Goal: Communication & Community: Answer question/provide support

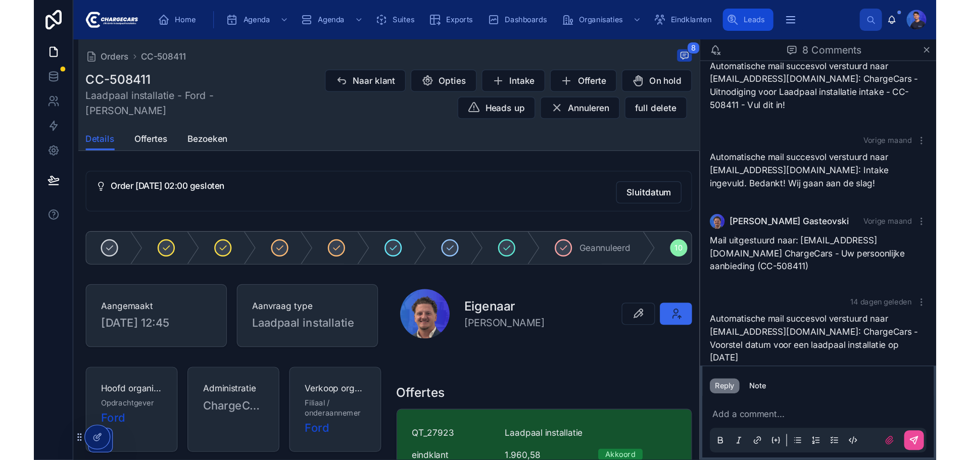
scroll to position [158, 0]
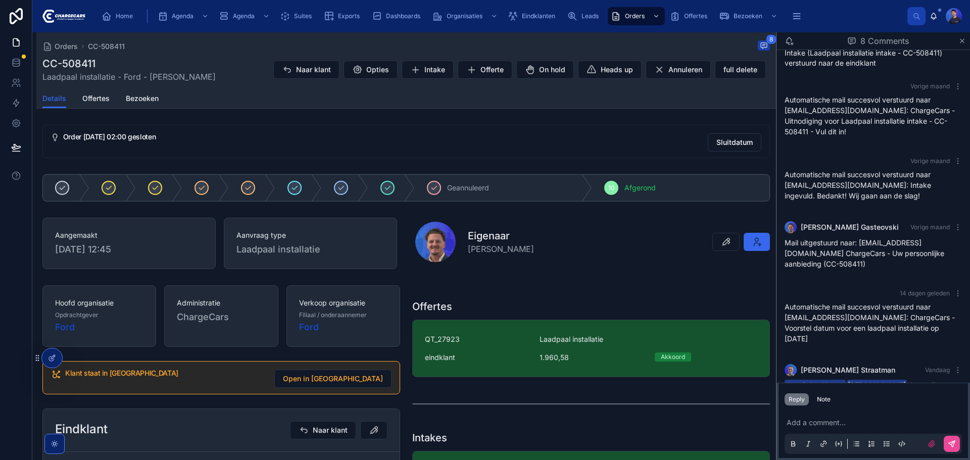
click at [483, 99] on div "Details Offertes Bezoeken" at bounding box center [406, 98] width 728 height 19
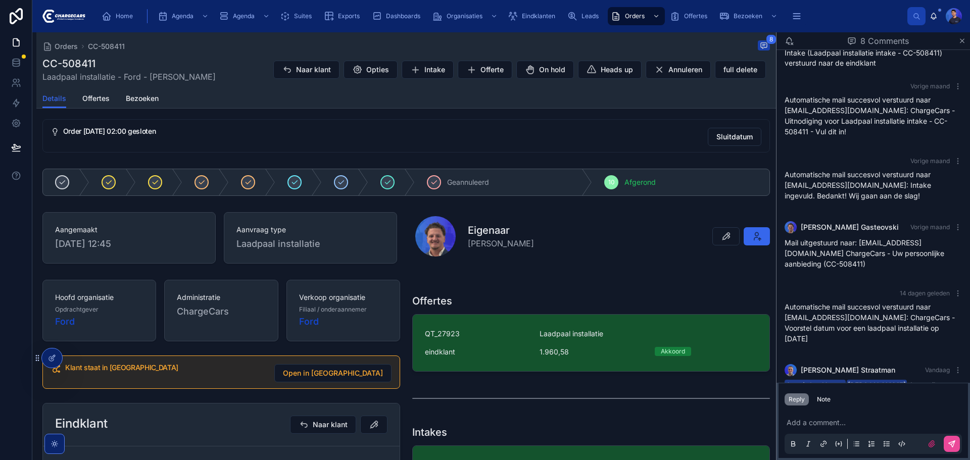
scroll to position [0, 0]
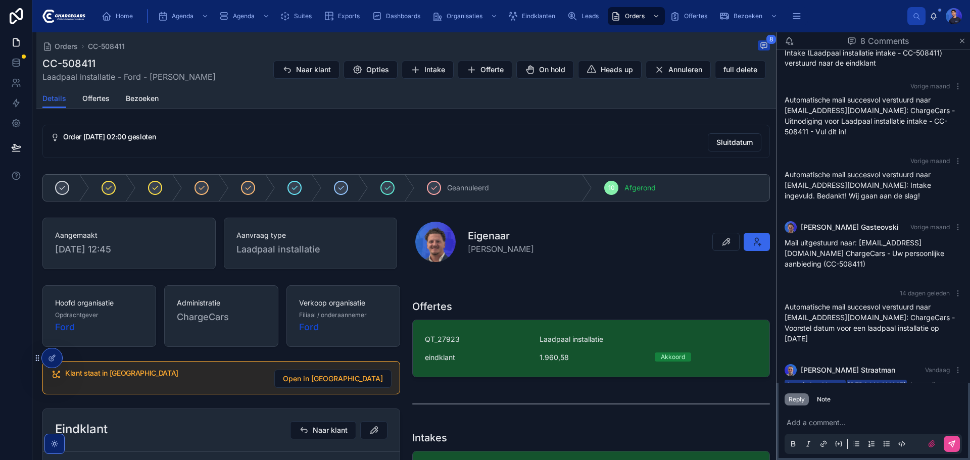
click at [355, 141] on div "Order 29-9-2025 02:00 gesloten" at bounding box center [381, 137] width 637 height 9
click at [370, 159] on div "Order 29-9-2025 02:00 gesloten Sluitdatum" at bounding box center [406, 141] width 740 height 41
click at [252, 116] on div "Orders CC-508411 8 CC-508411 Laadpaal installatie - Ford - Marlies Buis Naar kl…" at bounding box center [406, 467] width 740 height 870
click at [624, 45] on div "Orders CC-508411 8" at bounding box center [406, 46] width 728 height 12
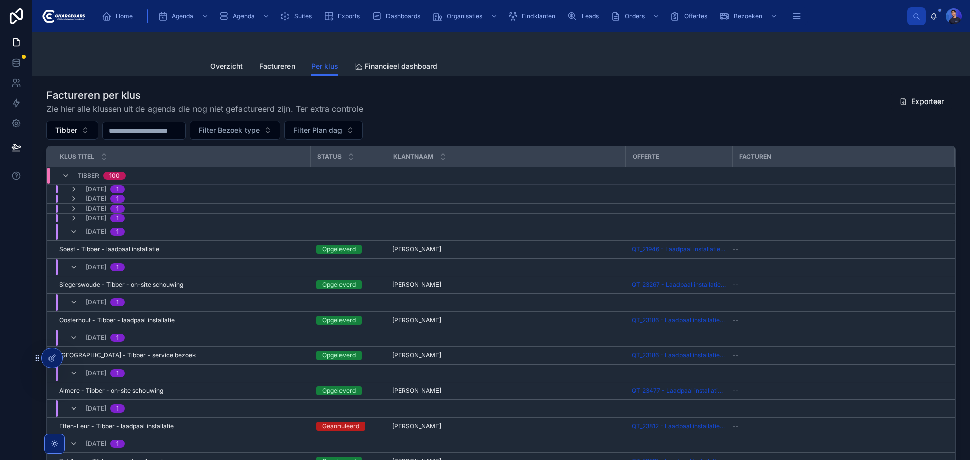
click at [572, 40] on div at bounding box center [501, 44] width 582 height 24
drag, startPoint x: 538, startPoint y: 51, endPoint x: 504, endPoint y: 73, distance: 40.1
click at [537, 51] on div at bounding box center [501, 44] width 582 height 24
click at [551, 58] on div "Overzicht Factureren Per klus Financieel dashboard" at bounding box center [501, 66] width 582 height 19
drag, startPoint x: 99, startPoint y: 51, endPoint x: 13, endPoint y: 78, distance: 90.6
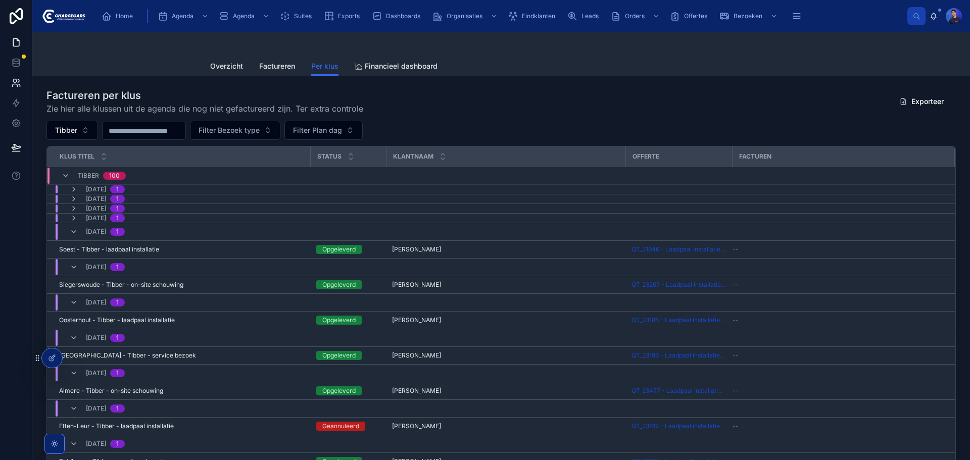
click at [99, 51] on div "Per klus Overzicht Factureren Per klus Financieel dashboard" at bounding box center [501, 54] width 938 height 44
click at [548, 83] on div "Factureren per klus Zie hier alle klussen uit de agenda die nog niet gefacturee…" at bounding box center [501, 318] width 938 height 485
click at [536, 103] on div "Factureren per klus Zie hier alle klussen uit de agenda die nog niet gefacturee…" at bounding box center [502, 101] width 910 height 26
click at [559, 45] on div at bounding box center [501, 44] width 582 height 24
click at [649, 57] on div "Overzicht Factureren Per klus Financieel dashboard" at bounding box center [501, 66] width 582 height 19
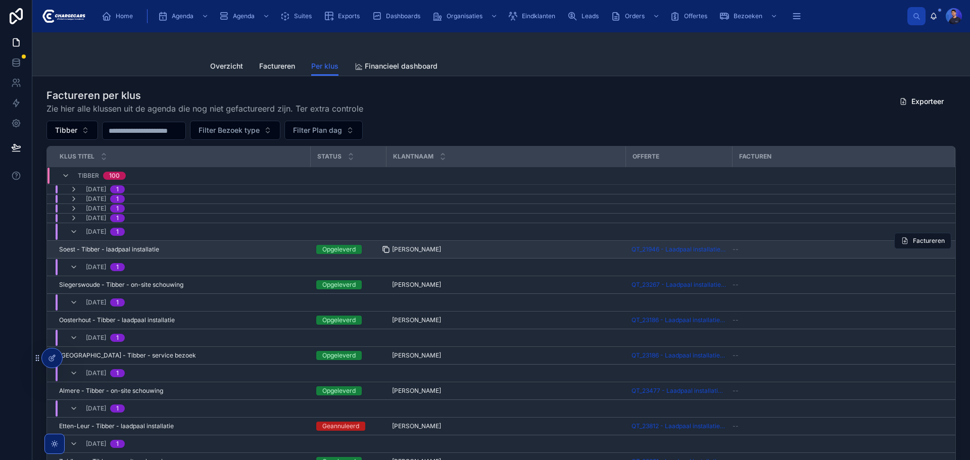
click at [386, 247] on icon at bounding box center [386, 250] width 8 height 8
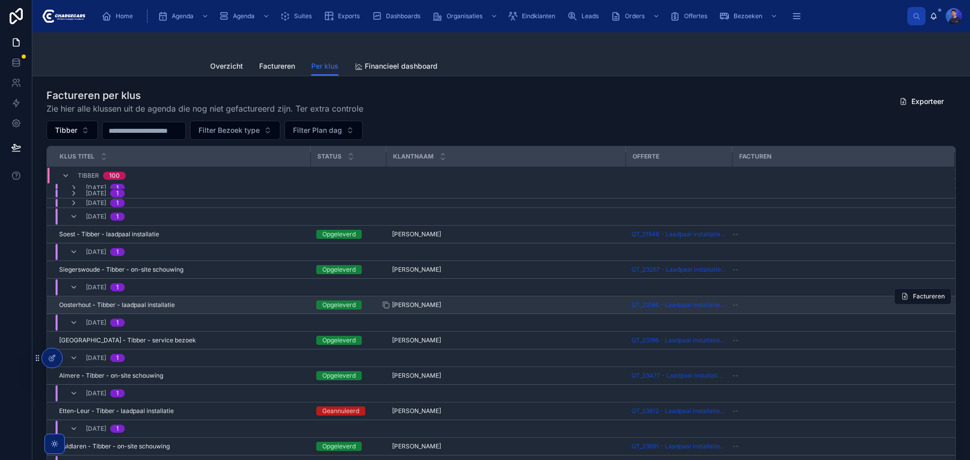
scroll to position [51, 0]
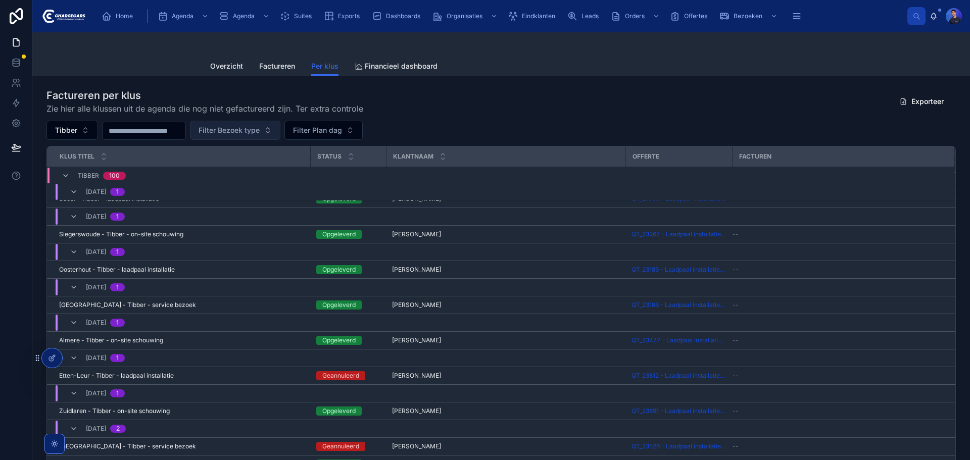
click at [260, 132] on span "Filter Bezoek type" at bounding box center [229, 130] width 61 height 10
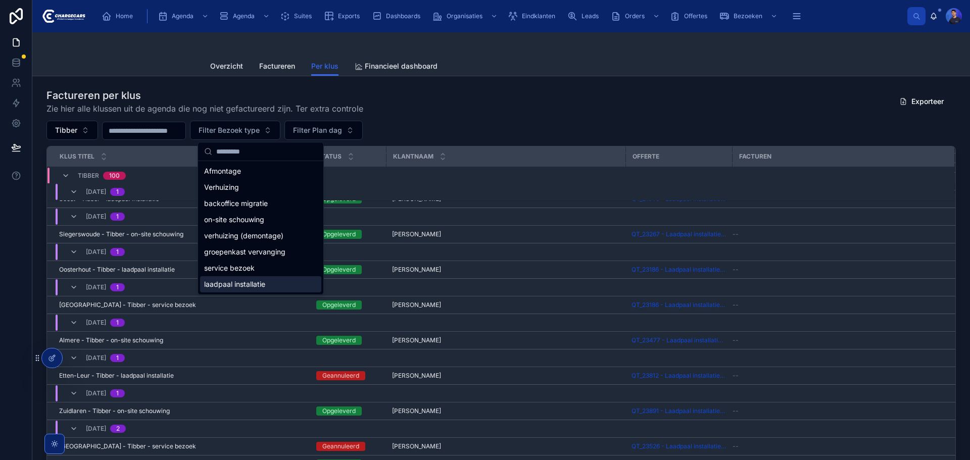
click at [259, 284] on span "laadpaal installatie" at bounding box center [234, 285] width 61 height 10
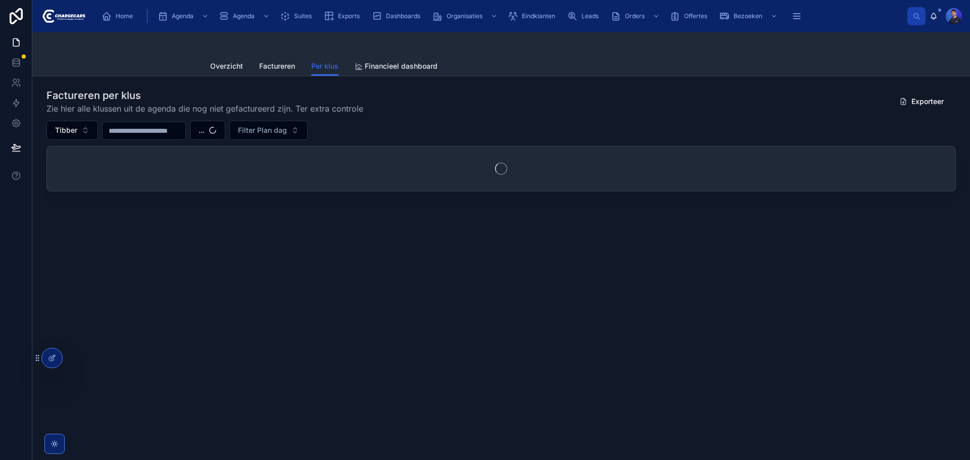
click at [541, 114] on div "Factureren per klus Zie hier alle klussen uit de agenda die nog niet gefacturee…" at bounding box center [502, 101] width 910 height 26
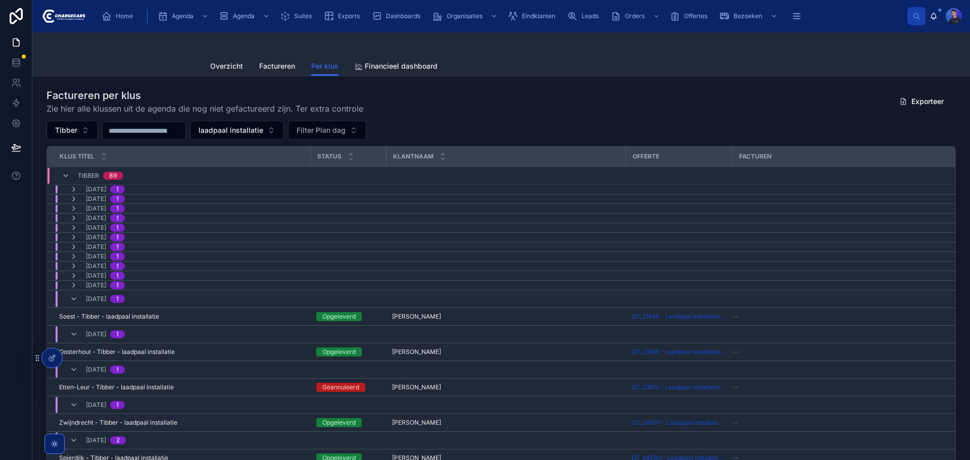
click at [162, 129] on input "text" at bounding box center [144, 131] width 83 height 14
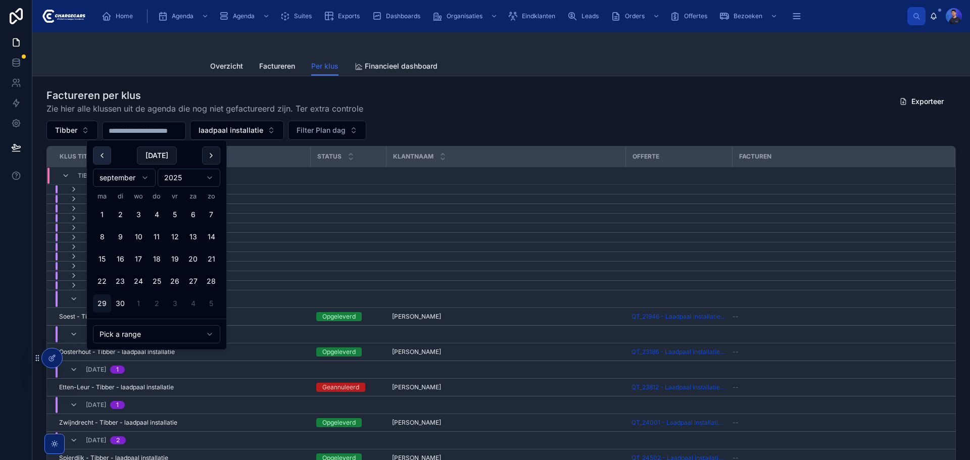
click at [105, 160] on button at bounding box center [102, 156] width 18 height 18
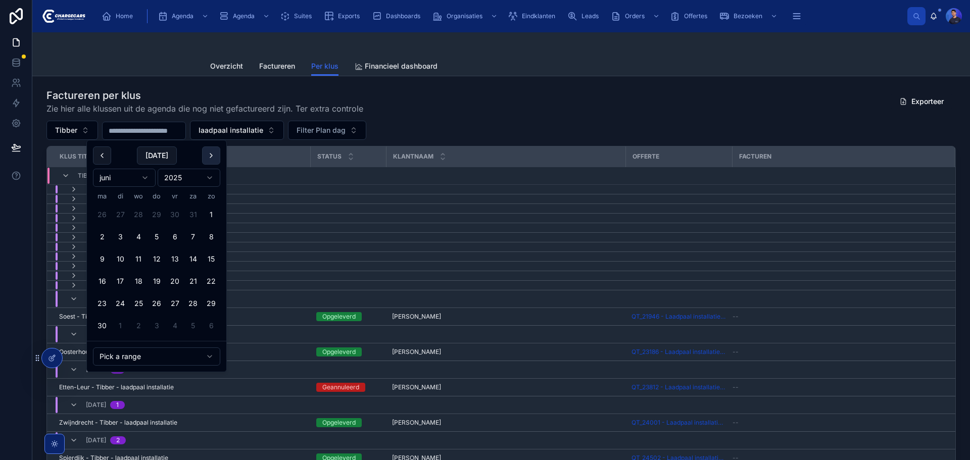
click at [210, 159] on button at bounding box center [211, 156] width 18 height 18
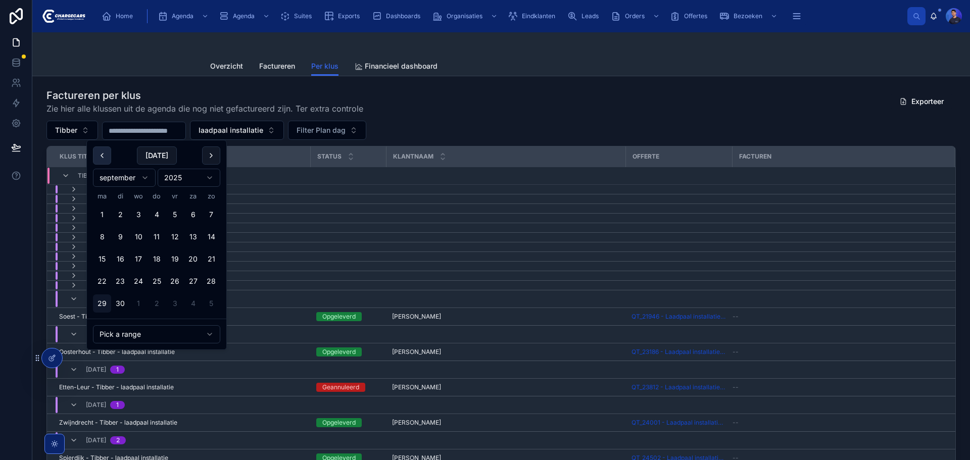
click at [104, 154] on button at bounding box center [102, 156] width 18 height 18
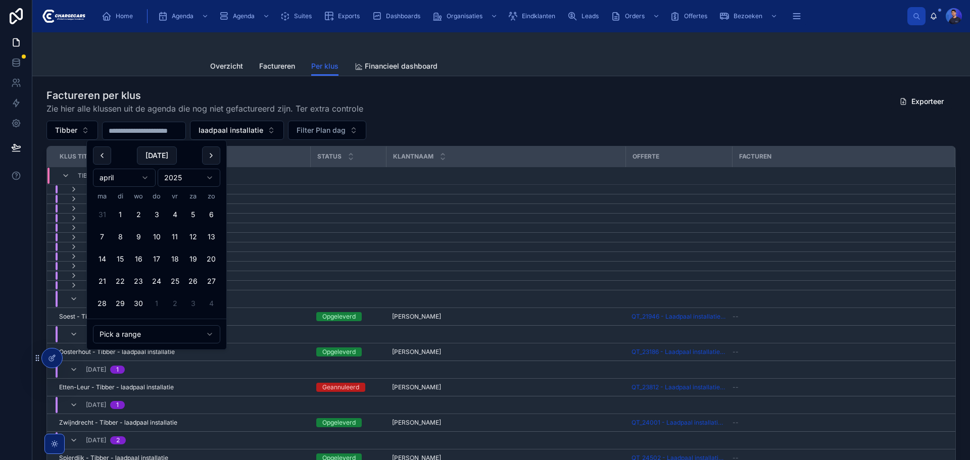
click at [104, 154] on button at bounding box center [102, 156] width 18 height 18
click at [98, 152] on button at bounding box center [102, 156] width 18 height 18
drag, startPoint x: 138, startPoint y: 215, endPoint x: 212, endPoint y: 158, distance: 93.3
click at [212, 158] on button at bounding box center [211, 156] width 18 height 18
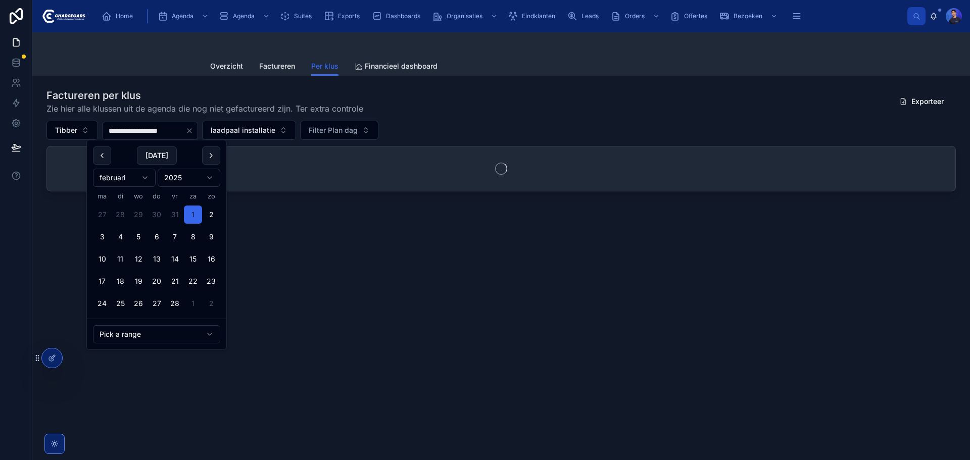
drag, startPoint x: 98, startPoint y: 157, endPoint x: 190, endPoint y: 228, distance: 116.8
click at [190, 220] on button "1" at bounding box center [193, 215] width 18 height 18
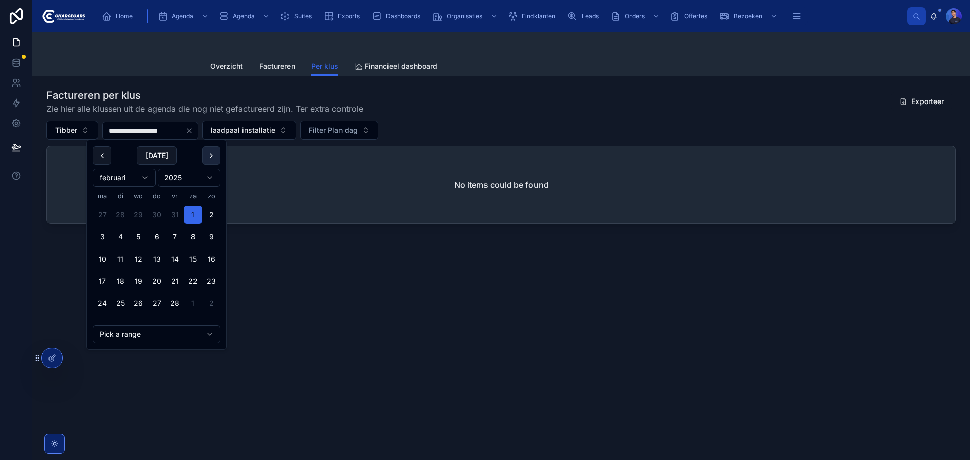
click at [213, 155] on button at bounding box center [211, 156] width 18 height 18
click at [212, 155] on button at bounding box center [211, 156] width 18 height 18
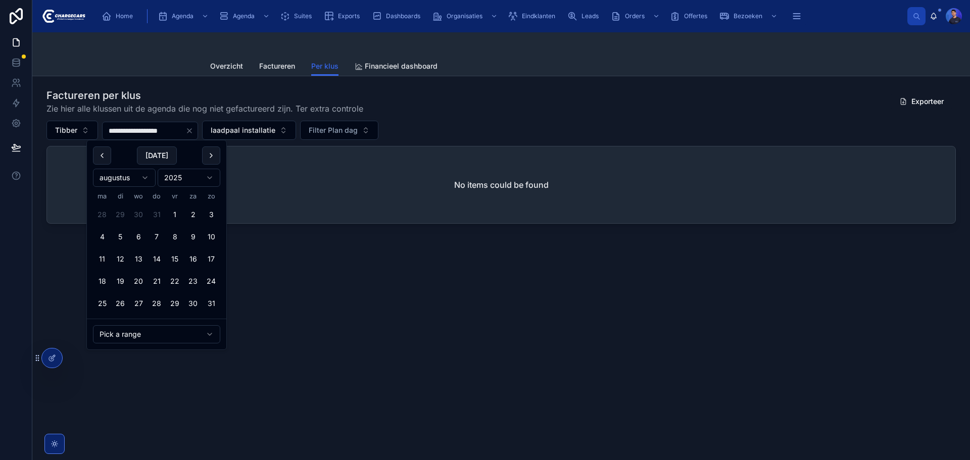
click at [212, 155] on button at bounding box center [211, 156] width 18 height 18
click at [102, 156] on button at bounding box center [102, 156] width 18 height 18
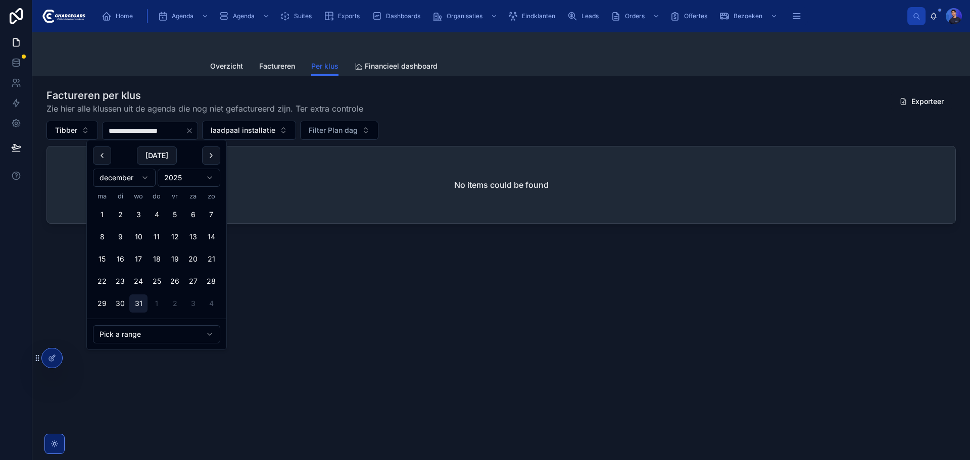
click at [138, 306] on button "31" at bounding box center [138, 304] width 18 height 18
type input "**********"
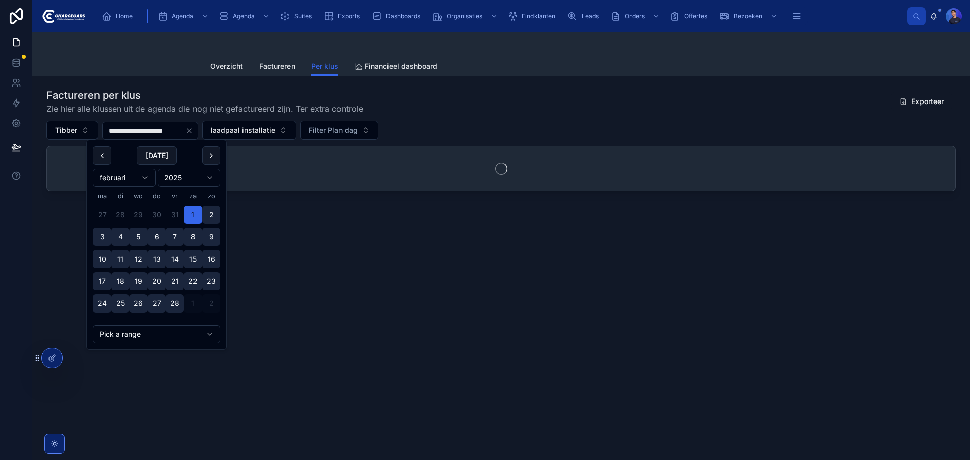
click at [505, 108] on div "Factureren per klus Zie hier alle klussen uit de agenda die nog niet gefacturee…" at bounding box center [502, 101] width 910 height 26
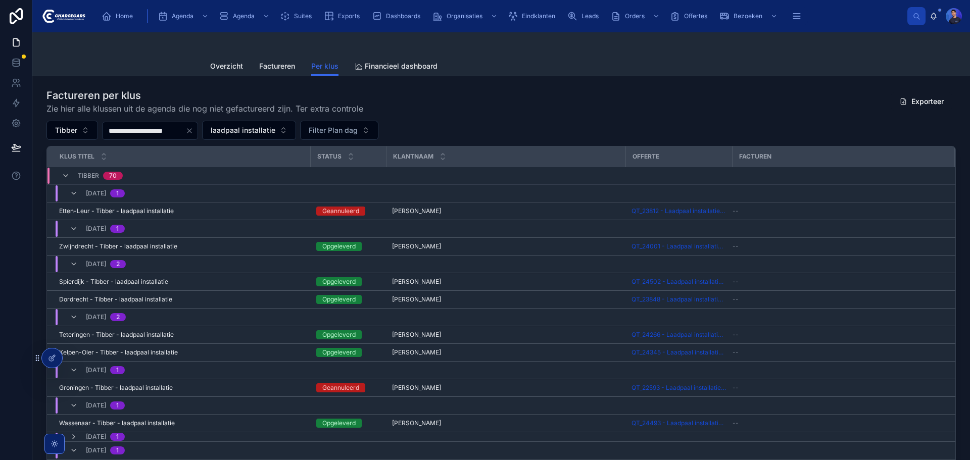
click at [614, 92] on div "Factureren per klus Zie hier alle klussen uit de agenda die nog niet gefacturee…" at bounding box center [502, 101] width 910 height 26
click at [757, 55] on div at bounding box center [501, 44] width 582 height 24
click at [588, 104] on div "Factureren per klus Zie hier alle klussen uit de agenda die nog niet gefacturee…" at bounding box center [502, 101] width 910 height 26
click at [505, 95] on div "Factureren per klus Zie hier alle klussen uit de agenda die nog niet gefacturee…" at bounding box center [502, 101] width 910 height 26
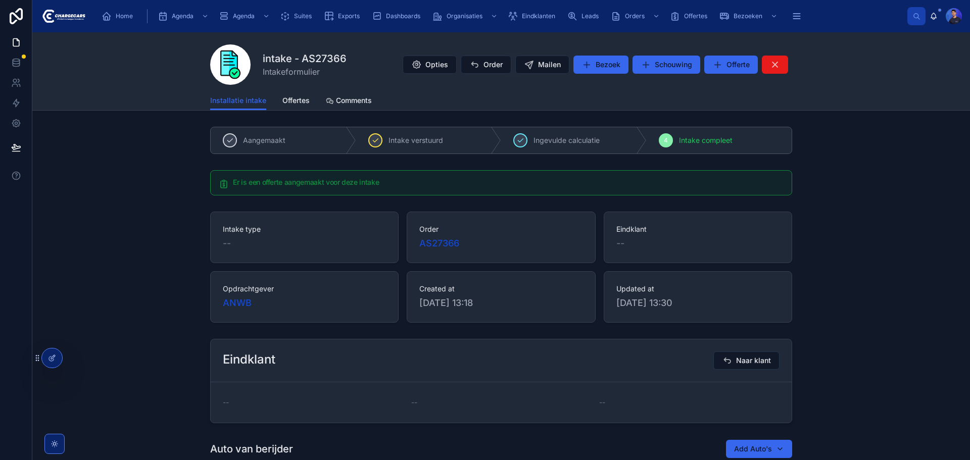
scroll to position [86, 0]
click at [431, 36] on div "intake - AS27366 Intakeformulier Opties Order Mailen Bezoek Schouwing Offerte" at bounding box center [501, 61] width 582 height 59
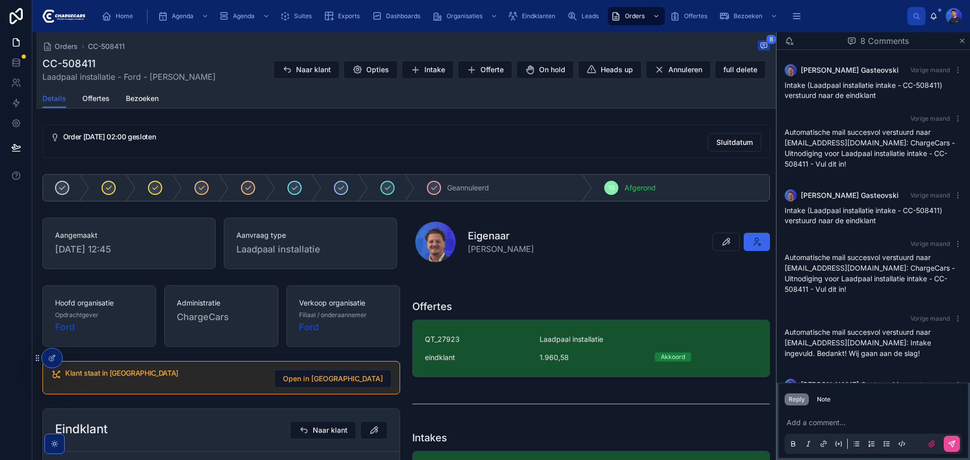
scroll to position [158, 0]
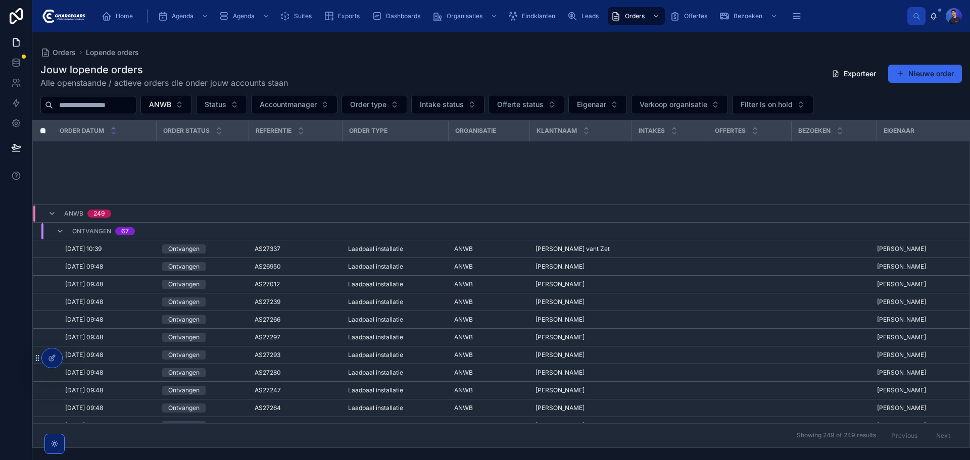
scroll to position [246, 0]
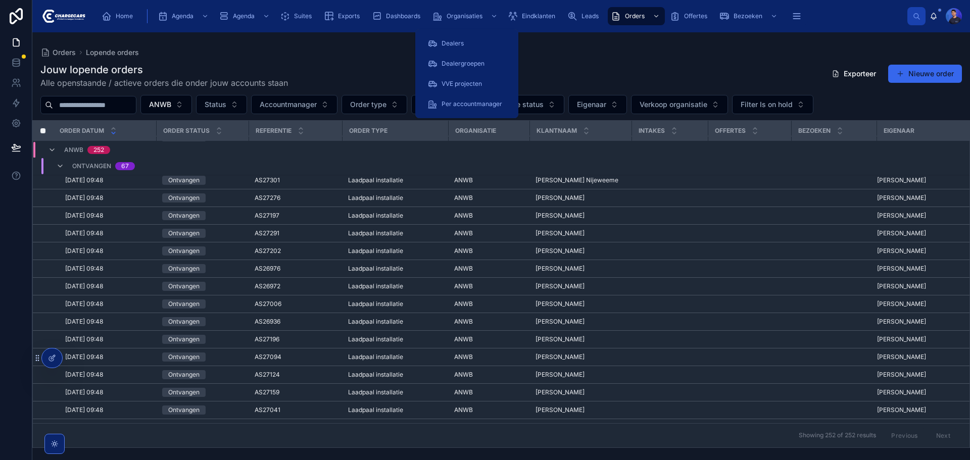
click at [515, 63] on div "Dealergroepen" at bounding box center [466, 64] width 103 height 20
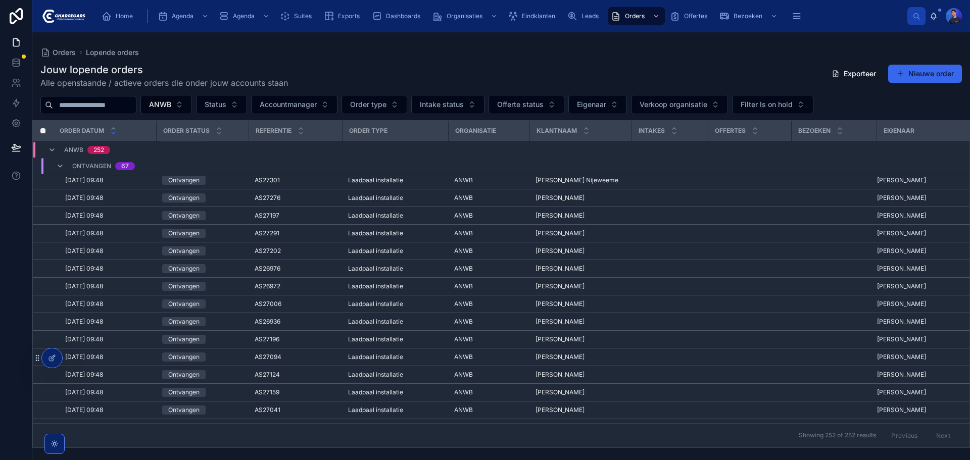
click at [535, 65] on div "Jouw lopende orders Alle openstaande / actieve orders die onder jouw accounts s…" at bounding box center [501, 76] width 922 height 26
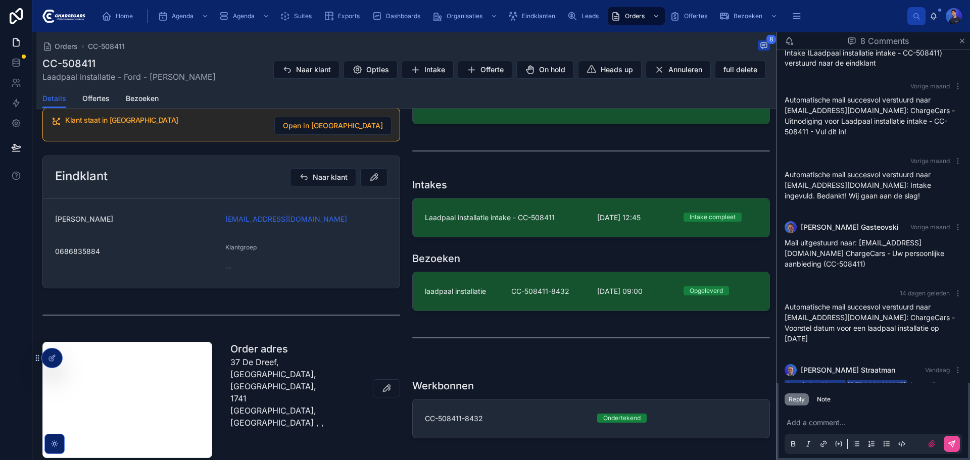
scroll to position [240, 0]
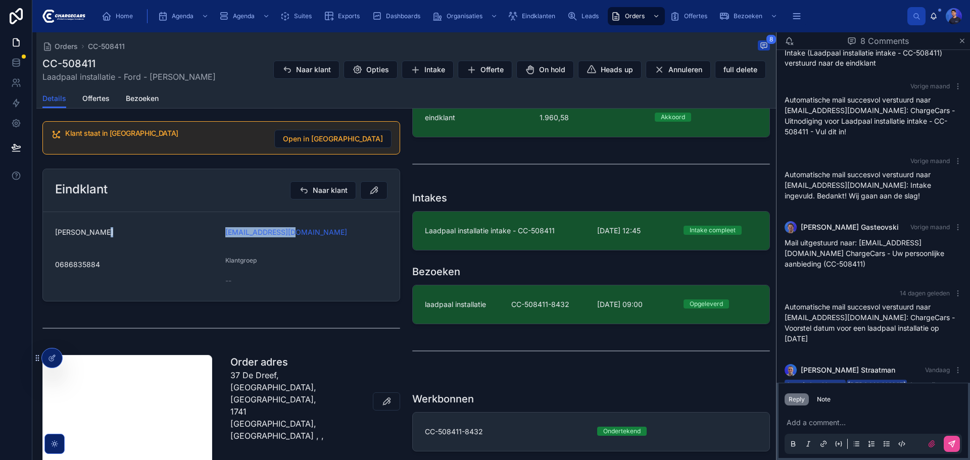
drag, startPoint x: 327, startPoint y: 234, endPoint x: 219, endPoint y: 235, distance: 108.2
click at [219, 235] on form "Marlies Buis m.buis@stegman.nl 0686835884 Klantgroep --" at bounding box center [221, 256] width 357 height 89
copy form "m.buis@stegman.nl"
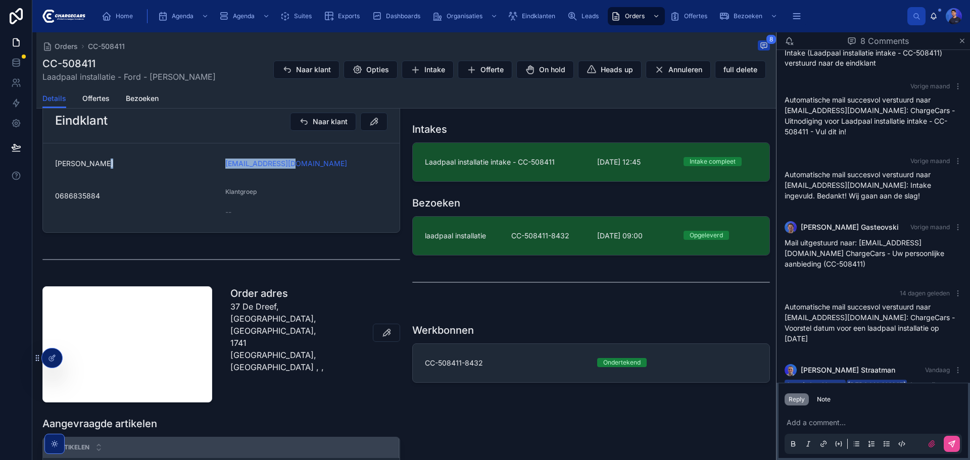
scroll to position [442, 0]
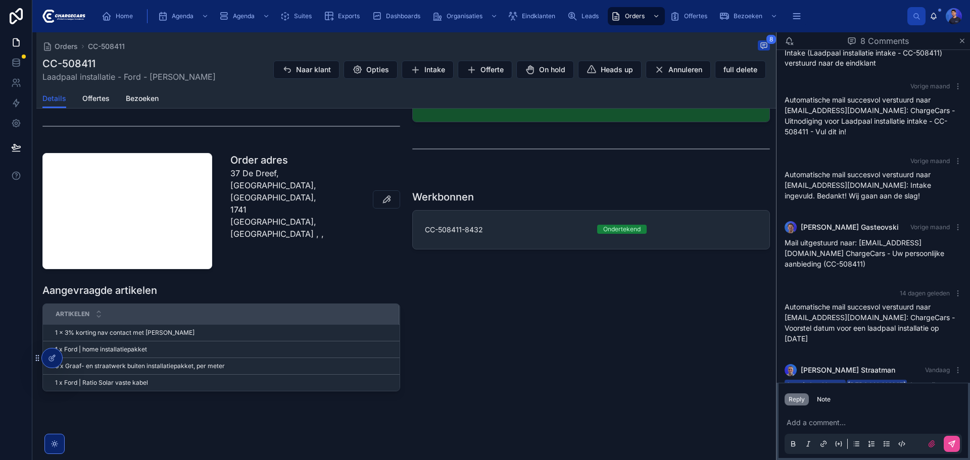
click at [837, 424] on p at bounding box center [875, 423] width 177 height 10
click at [827, 396] on div "Note" at bounding box center [824, 400] width 14 height 8
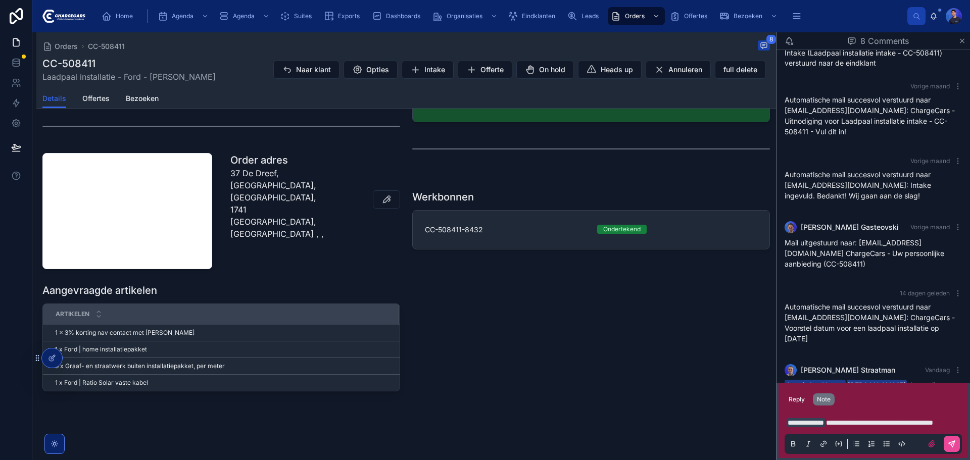
click at [845, 428] on p "**********" at bounding box center [875, 423] width 177 height 10
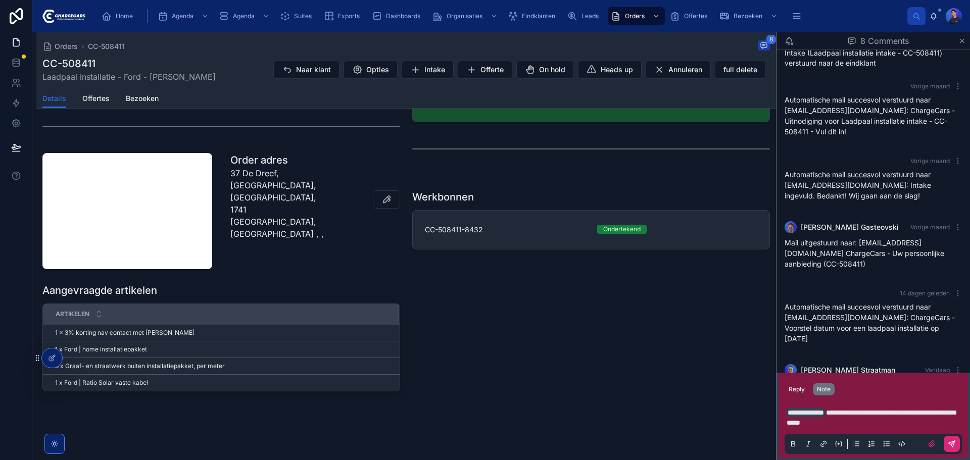
click at [953, 442] on icon at bounding box center [952, 444] width 6 height 6
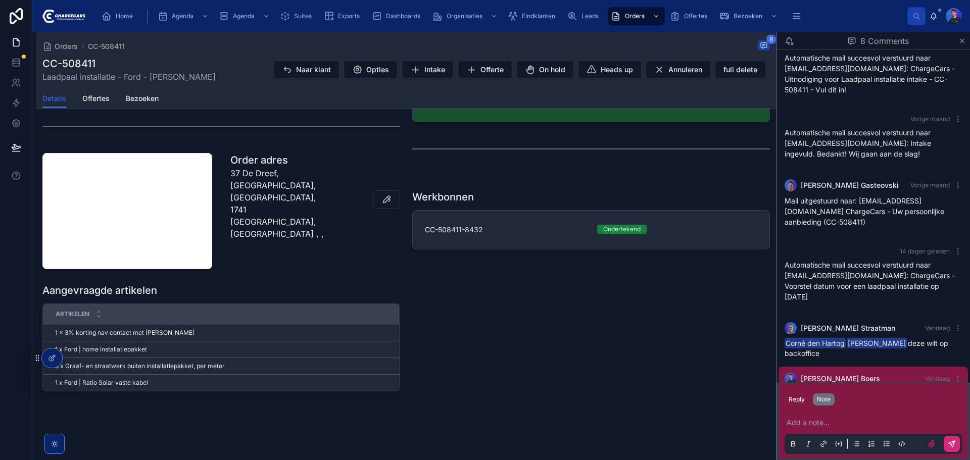
scroll to position [208, 0]
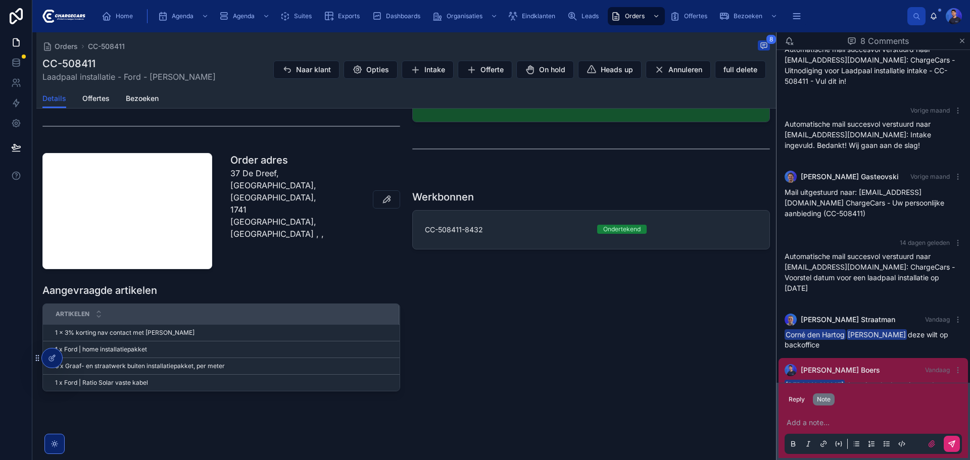
click at [618, 381] on div "Offertes QT_27923 Laadpaal installatie eindklant 1.960,58 Akkoord Intakes Laadp…" at bounding box center [591, 117] width 370 height 557
click at [802, 396] on button "Reply" at bounding box center [797, 400] width 24 height 12
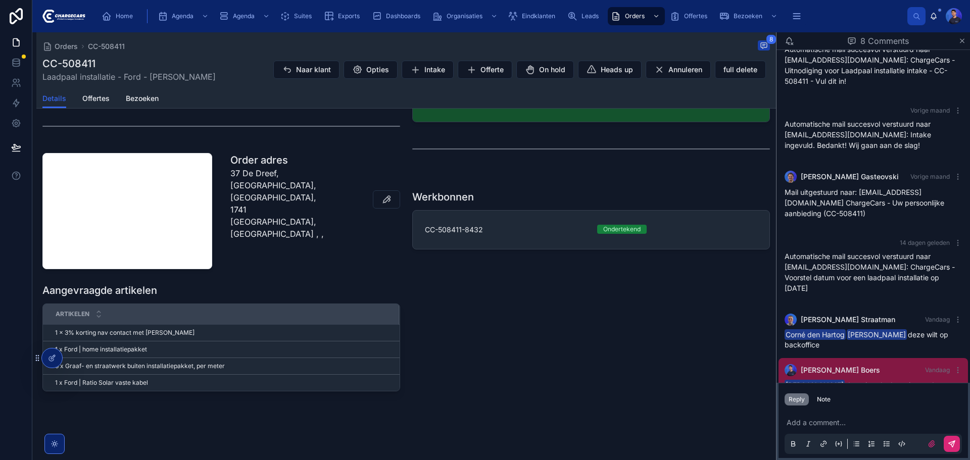
click at [627, 377] on div "Offertes QT_27923 Laadpaal installatie eindklant 1.960,58 Akkoord Intakes Laadp…" at bounding box center [591, 117] width 370 height 557
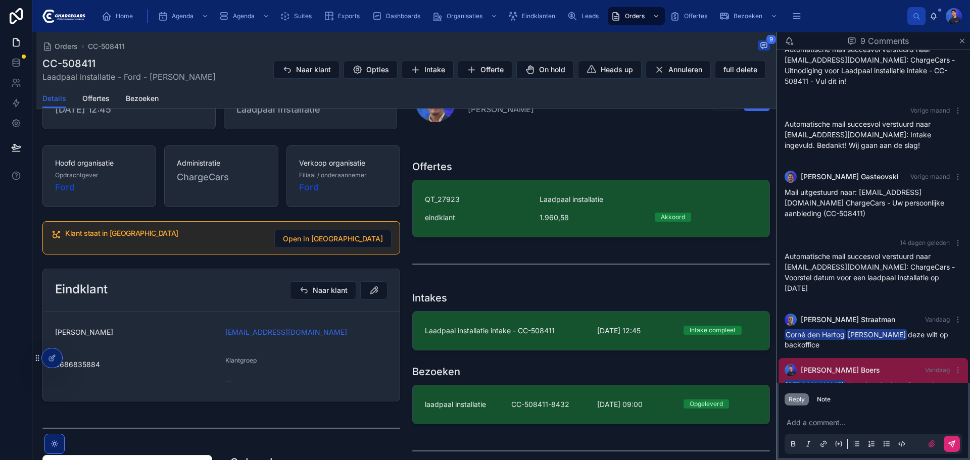
scroll to position [152, 0]
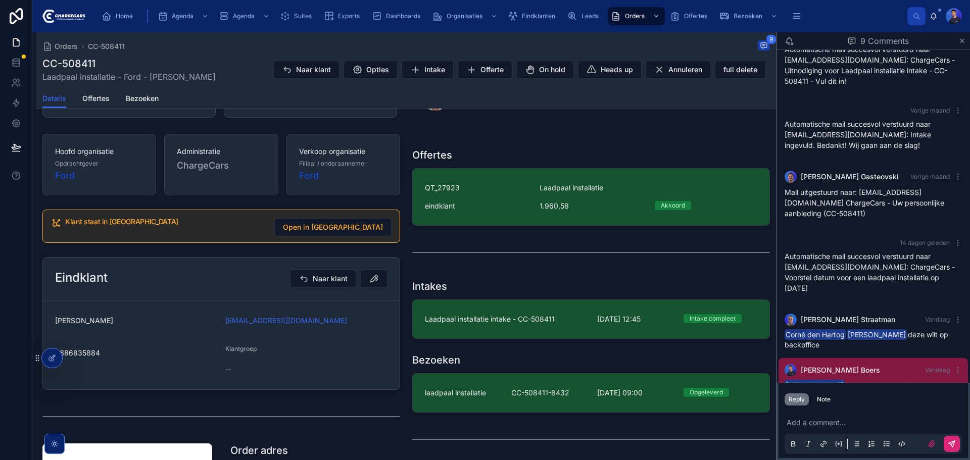
click at [858, 418] on div "Add a comment..." at bounding box center [873, 433] width 177 height 42
click at [858, 421] on p at bounding box center [875, 423] width 177 height 10
click at [860, 423] on p at bounding box center [875, 423] width 177 height 10
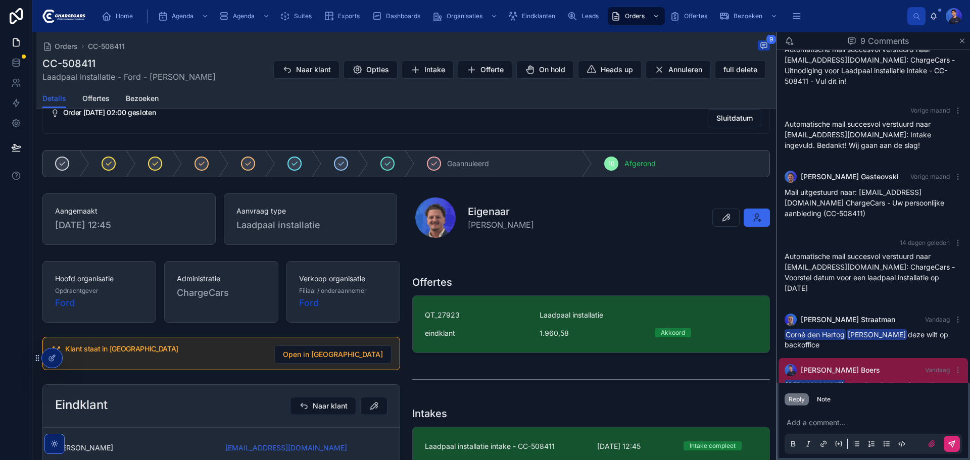
scroll to position [0, 0]
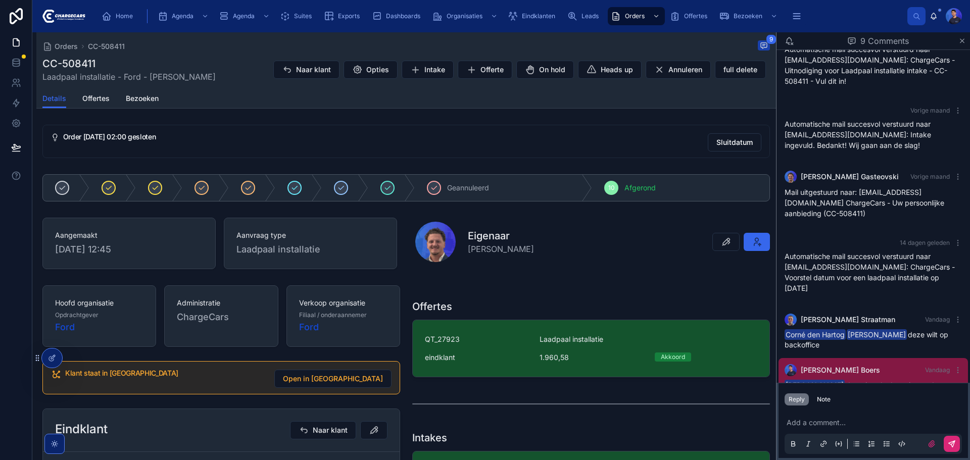
click at [424, 114] on div "Orders CC-508411 9 CC-508411 Laadpaal installatie - Ford - Marlies Buis Naar kl…" at bounding box center [406, 467] width 740 height 870
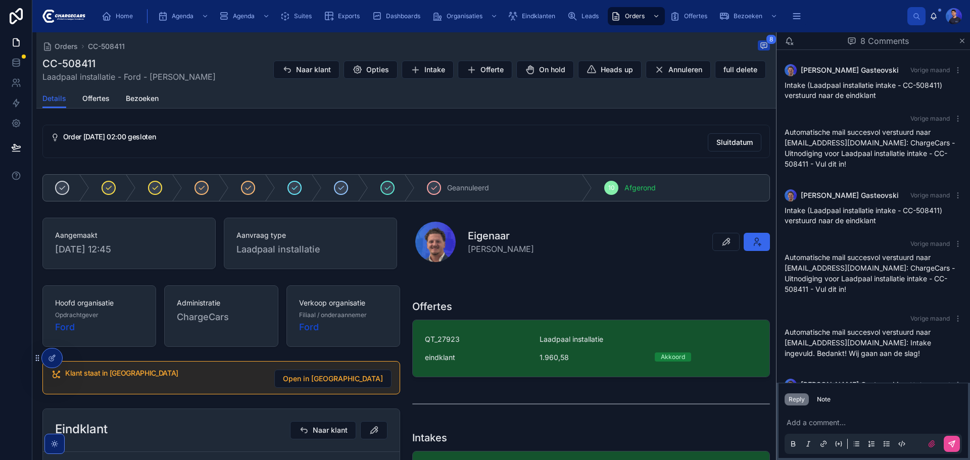
scroll to position [158, 0]
